Goal: Register for event/course

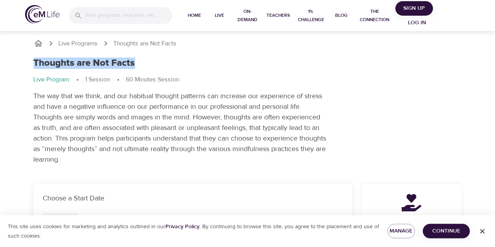
drag, startPoint x: 35, startPoint y: 63, endPoint x: 136, endPoint y: 65, distance: 101.1
click at [136, 65] on div "Thoughts are Not Facts" at bounding box center [248, 63] width 428 height 11
copy h1 "Thoughts are Not Facts"
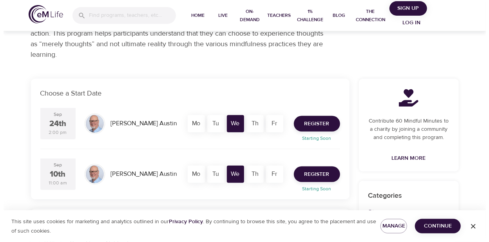
scroll to position [118, 0]
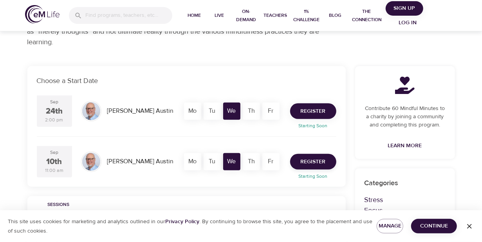
click at [313, 113] on span "Register" at bounding box center [313, 112] width 25 height 10
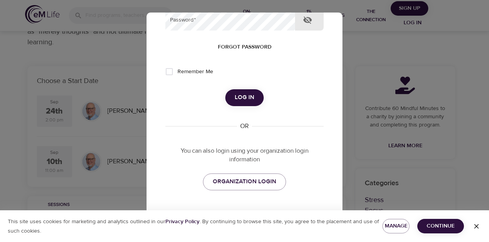
scroll to position [137, 0]
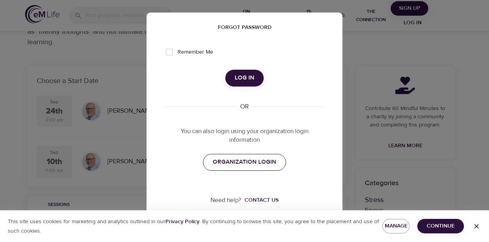
click at [248, 164] on span "ORGANIZATION LOGIN" at bounding box center [244, 162] width 63 height 10
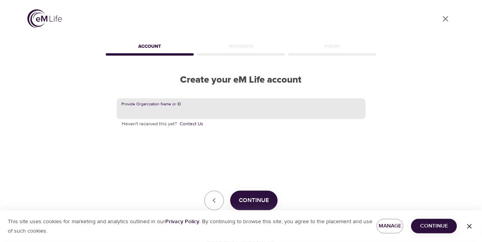
click at [210, 108] on input "text" at bounding box center [241, 108] width 249 height 21
type input "c"
click at [254, 202] on span "Continue" at bounding box center [254, 201] width 30 height 10
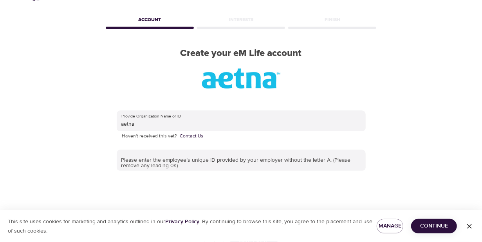
scroll to position [39, 0]
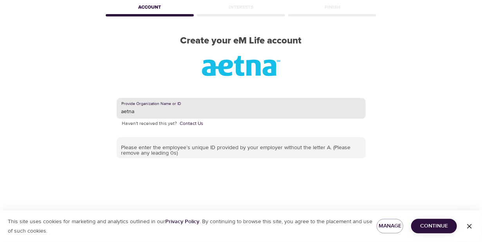
drag, startPoint x: 148, startPoint y: 113, endPoint x: 109, endPoint y: 111, distance: 39.3
click at [109, 111] on div "Provide Organization Name or ID aetna Haven't received this yet? Contact Us Ple…" at bounding box center [241, 169] width 274 height 168
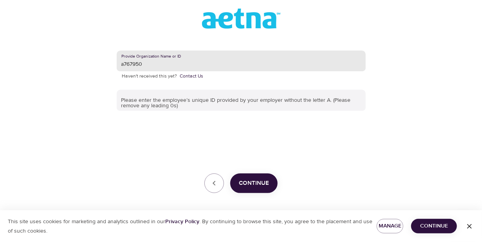
scroll to position [90, 0]
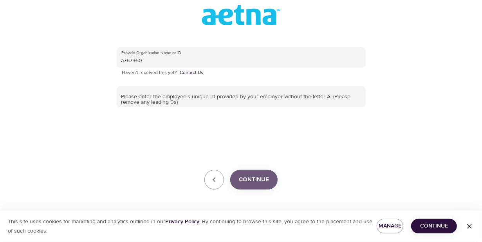
click at [263, 175] on span "Continue" at bounding box center [254, 180] width 30 height 10
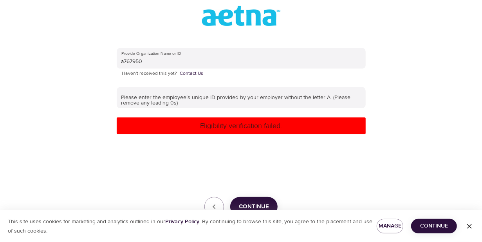
scroll to position [77, 0]
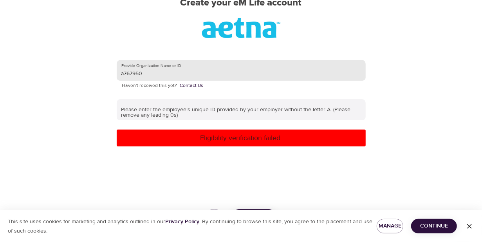
click at [123, 72] on input "a767950" at bounding box center [241, 70] width 249 height 21
type input "767950"
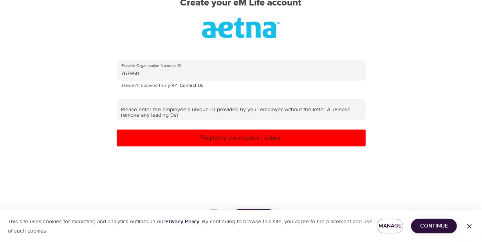
click at [265, 167] on div "Provide Organization Name or ID 767950 Haven't received this yet? Contact Us Pl…" at bounding box center [241, 144] width 249 height 169
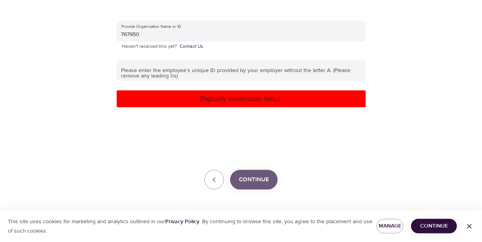
click at [259, 186] on button "Continue" at bounding box center [253, 180] width 47 height 20
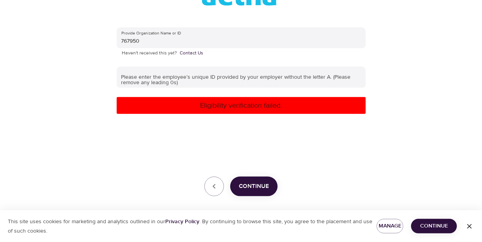
scroll to position [0, 0]
